Goal: Task Accomplishment & Management: Use online tool/utility

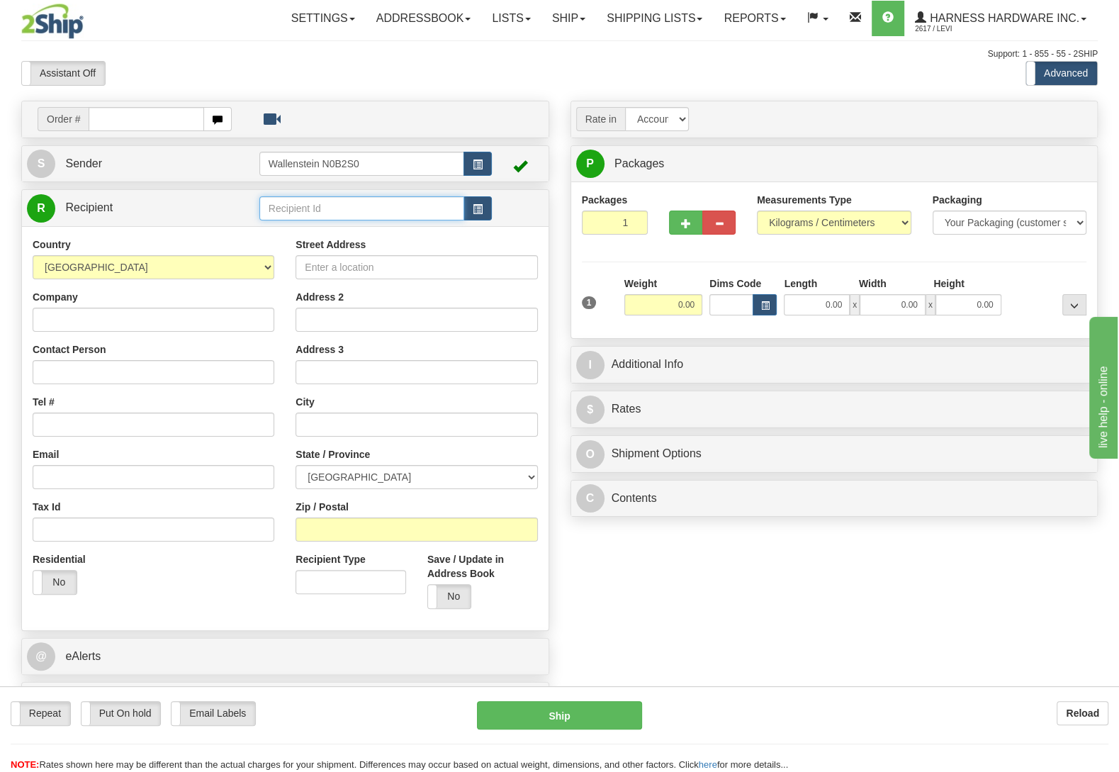
click at [298, 212] on input "text" at bounding box center [361, 208] width 205 height 24
type input "rocmd"
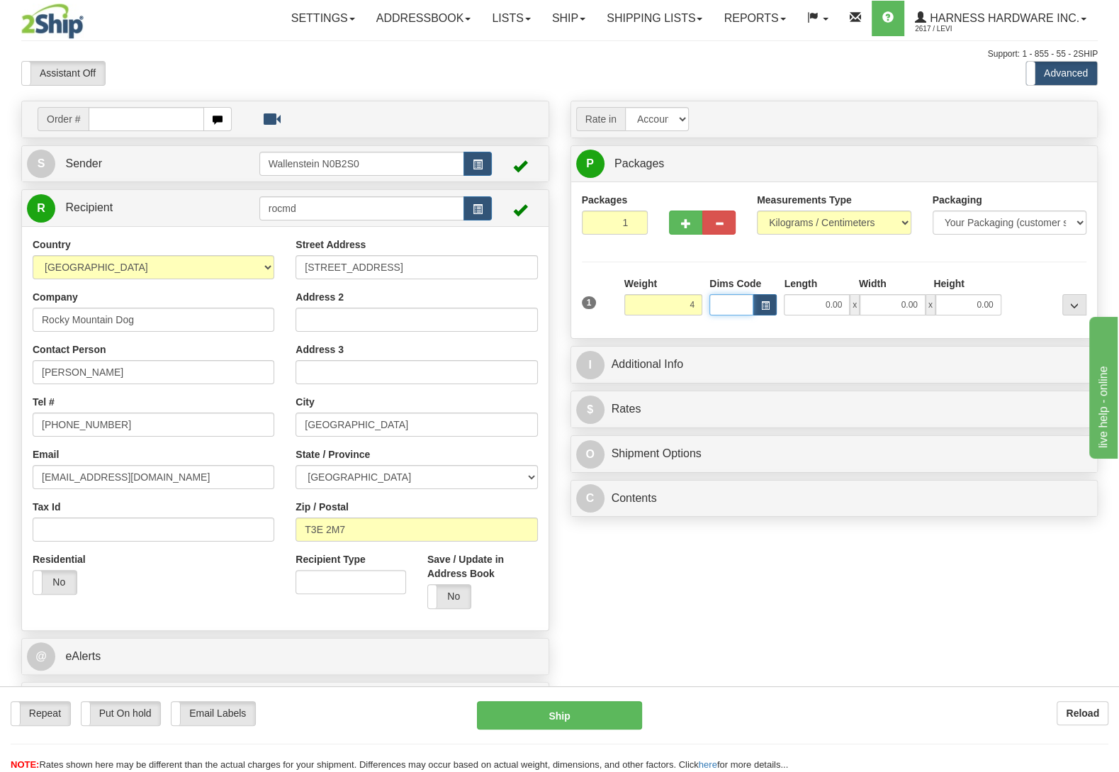
type input "4.00"
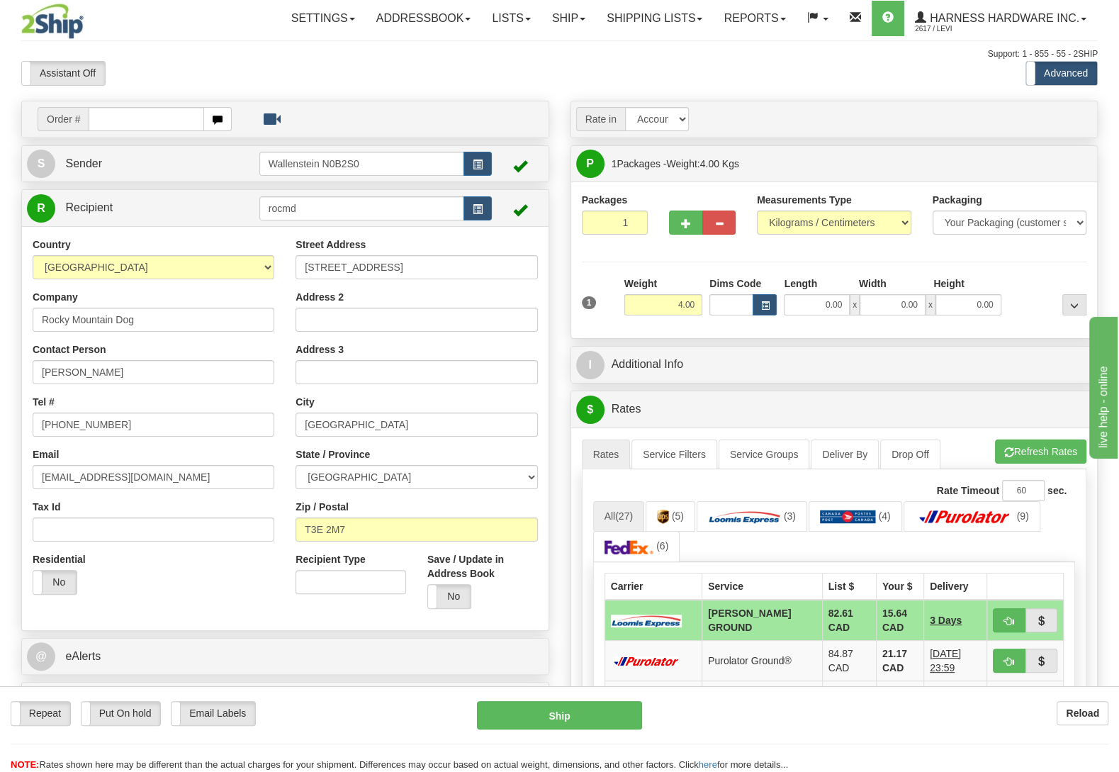
click at [124, 699] on div "Repeat Repeat Put On hold Put On hold Print Order Slip Print Order Slip Email L…" at bounding box center [559, 729] width 1119 height 86
click at [131, 713] on label "Put On hold" at bounding box center [121, 713] width 79 height 23
click at [531, 707] on button "Hold" at bounding box center [559, 715] width 165 height 28
type input "DD"
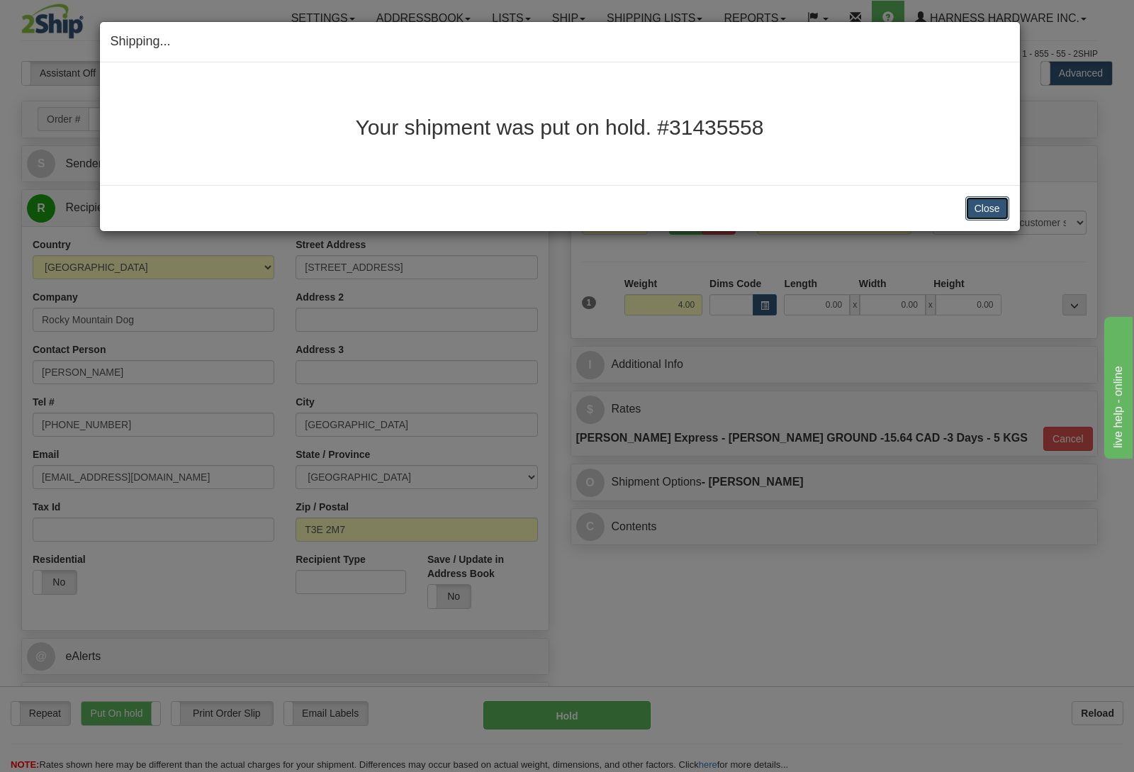
click at [986, 208] on button "Close" at bounding box center [987, 208] width 44 height 24
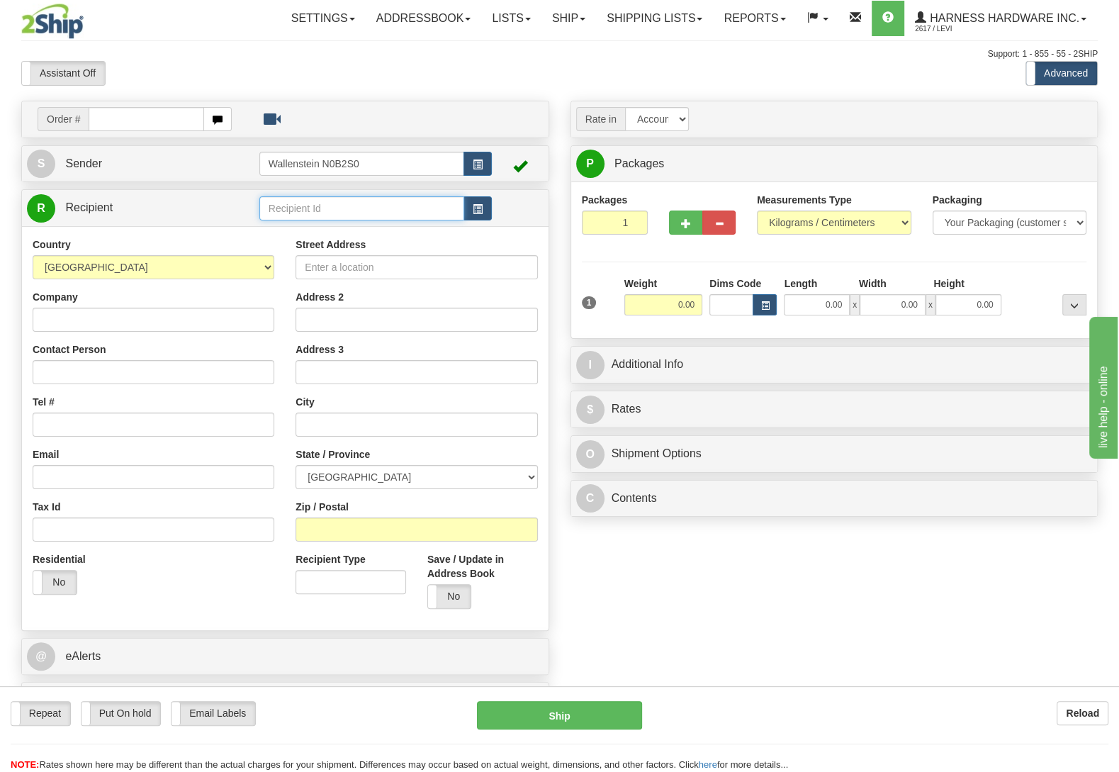
click at [362, 211] on input "text" at bounding box center [361, 208] width 205 height 24
type input "eligi"
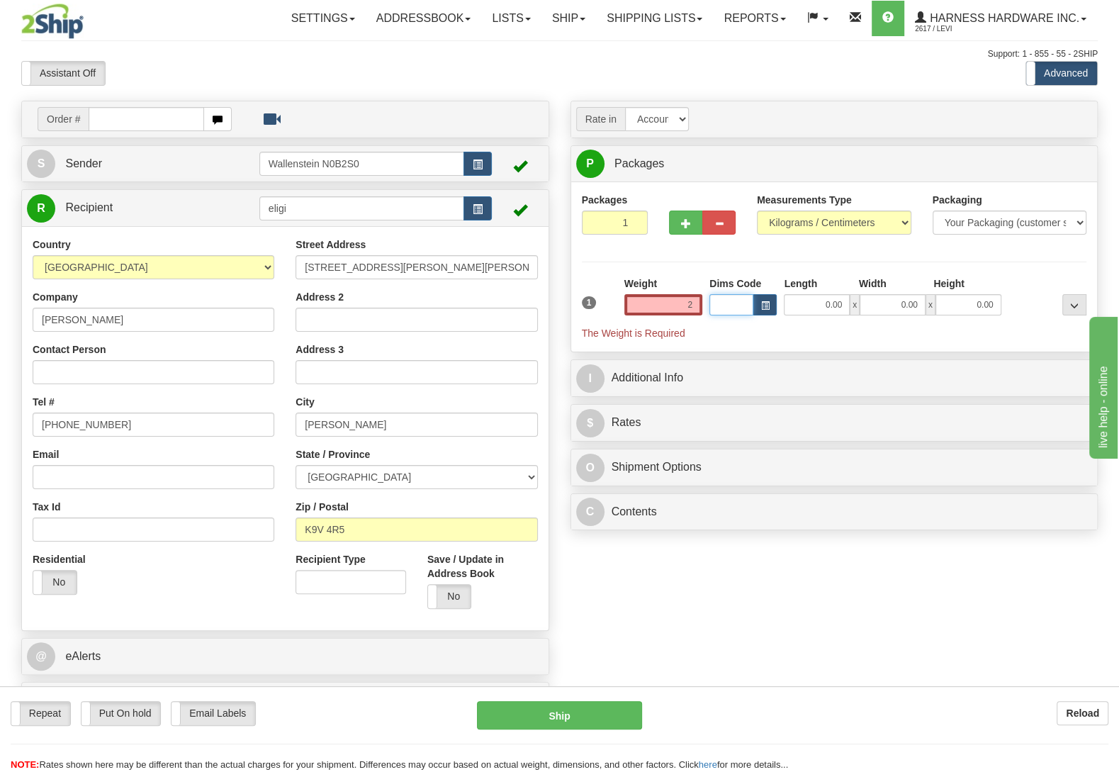
type input "2.00"
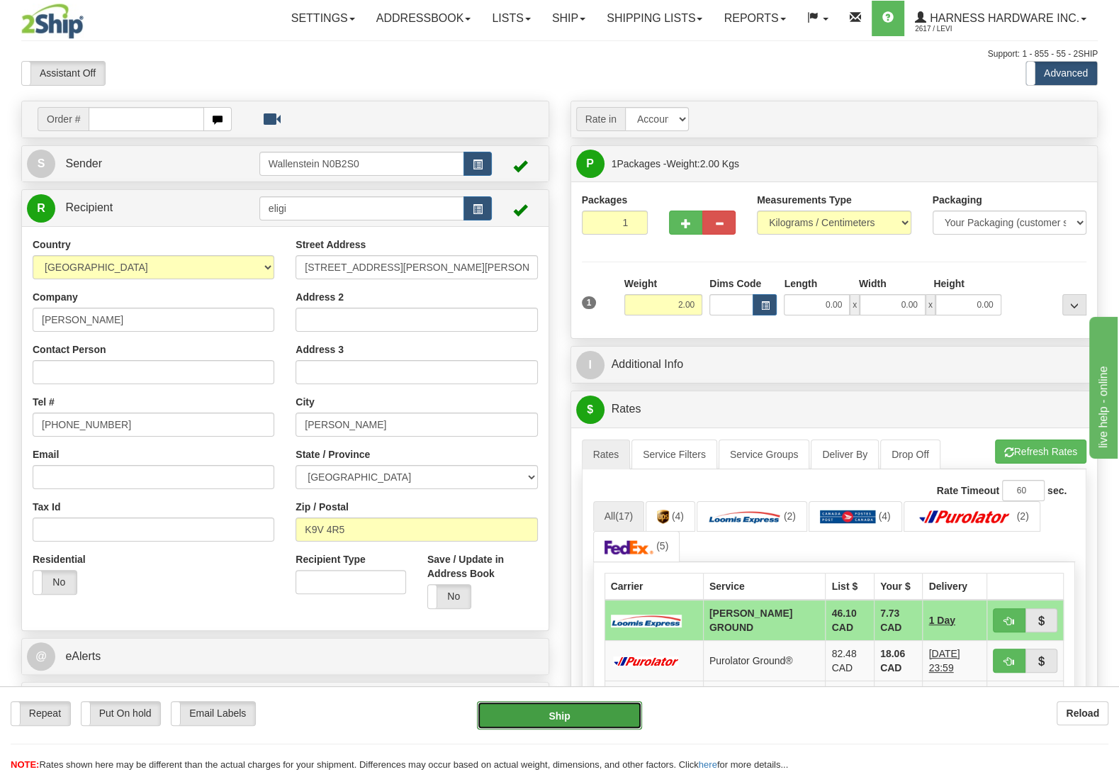
click at [539, 716] on button "Ship" at bounding box center [559, 715] width 165 height 28
type input "DD"
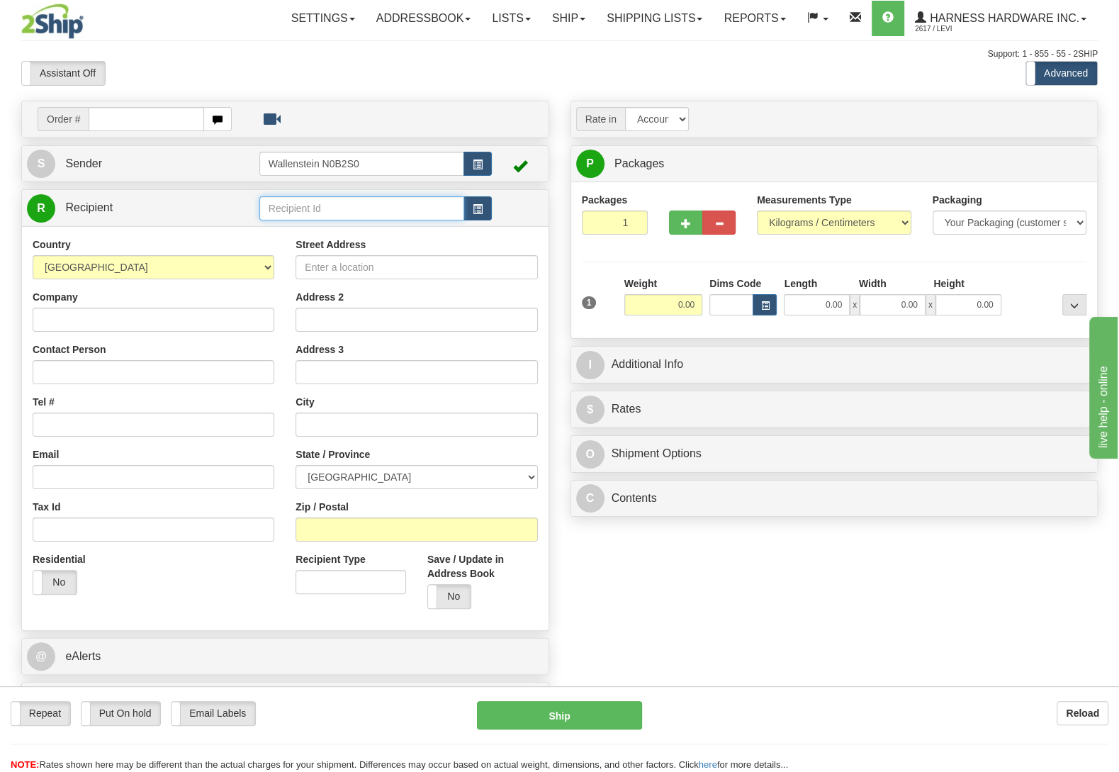
click at [320, 212] on input "text" at bounding box center [361, 208] width 205 height 24
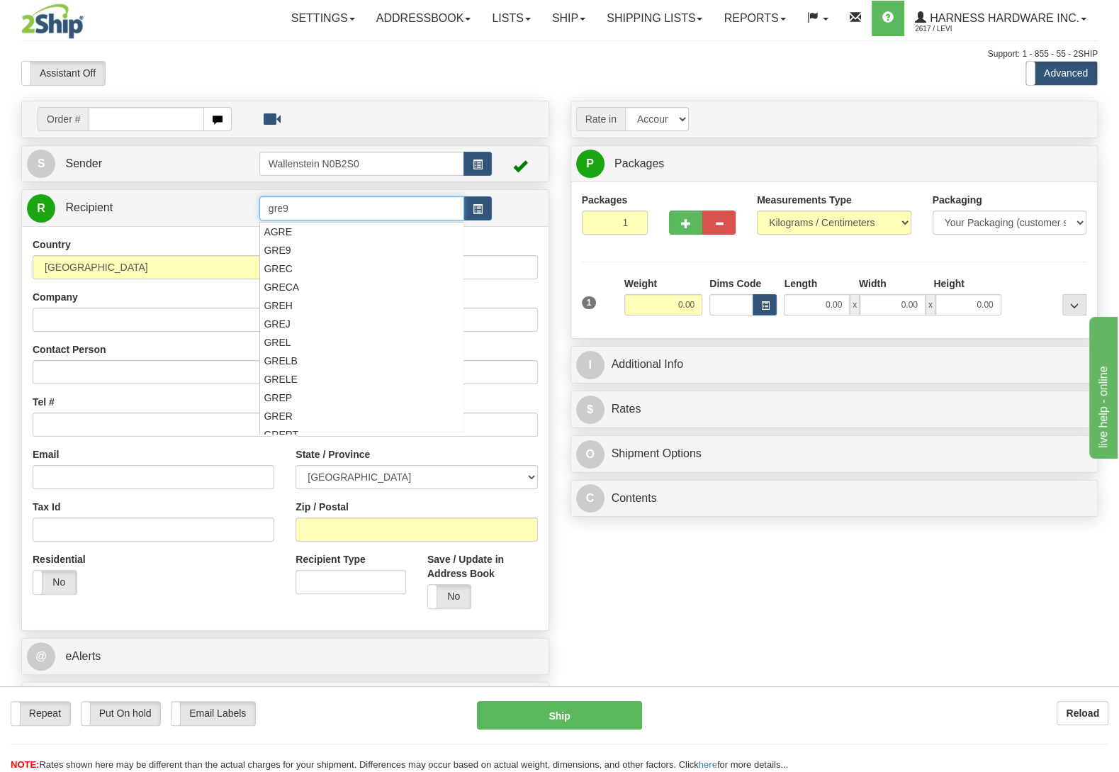
type input "gre9"
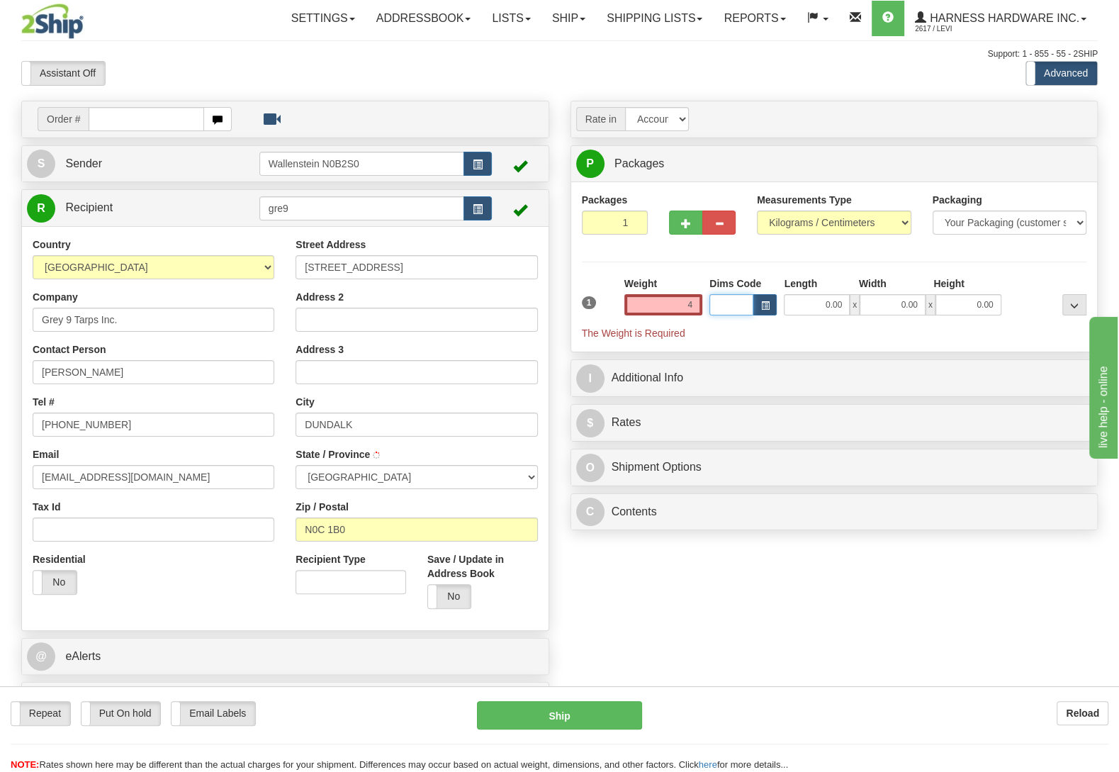
type input "4.00"
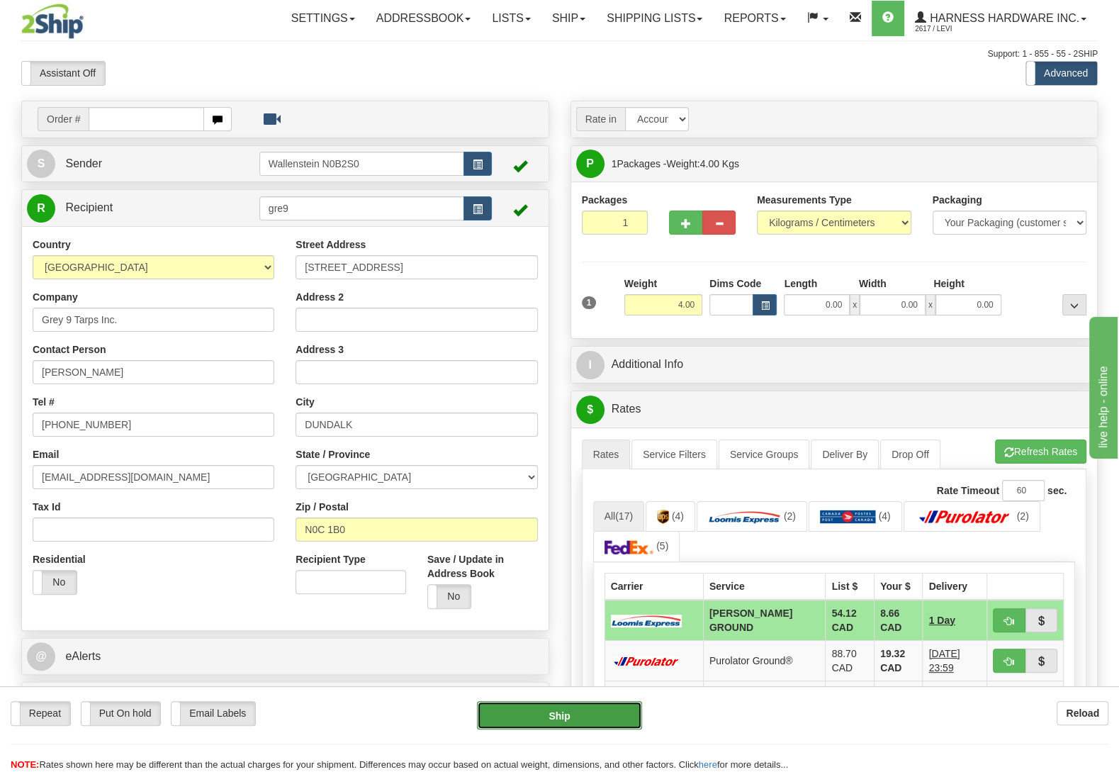
click at [573, 715] on button "Ship" at bounding box center [559, 715] width 165 height 28
type input "DD"
